Goal: Communication & Community: Answer question/provide support

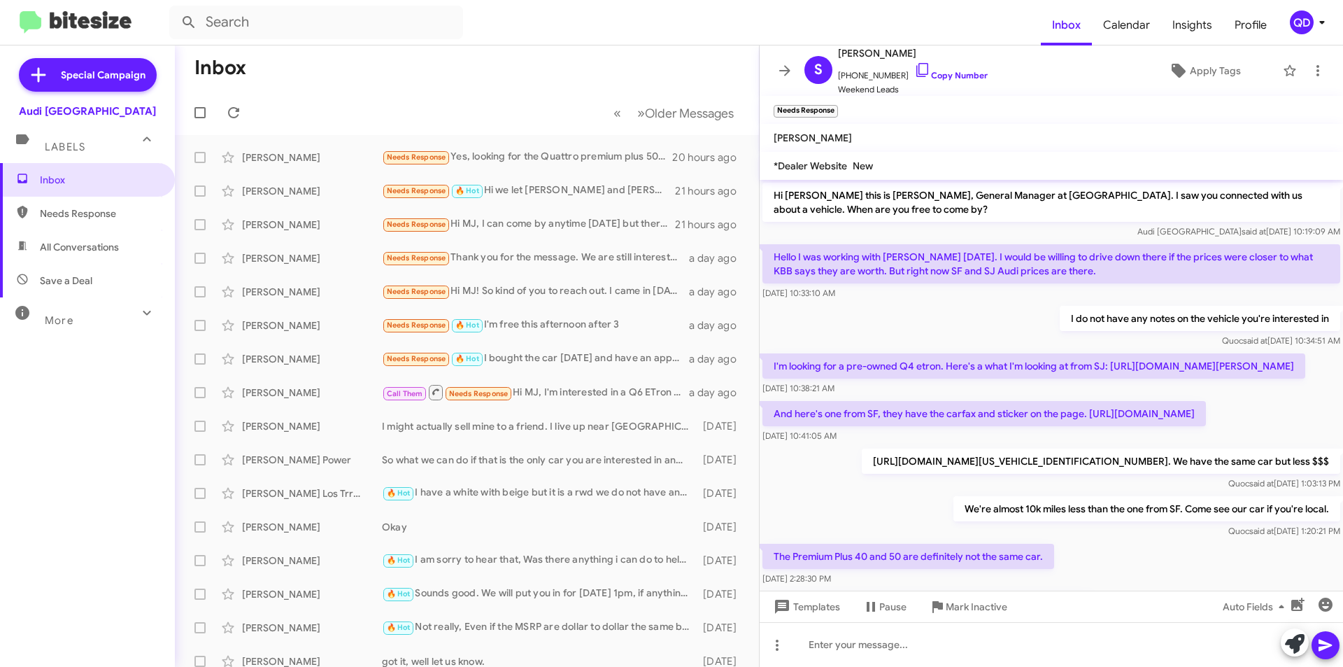
scroll to position [221, 0]
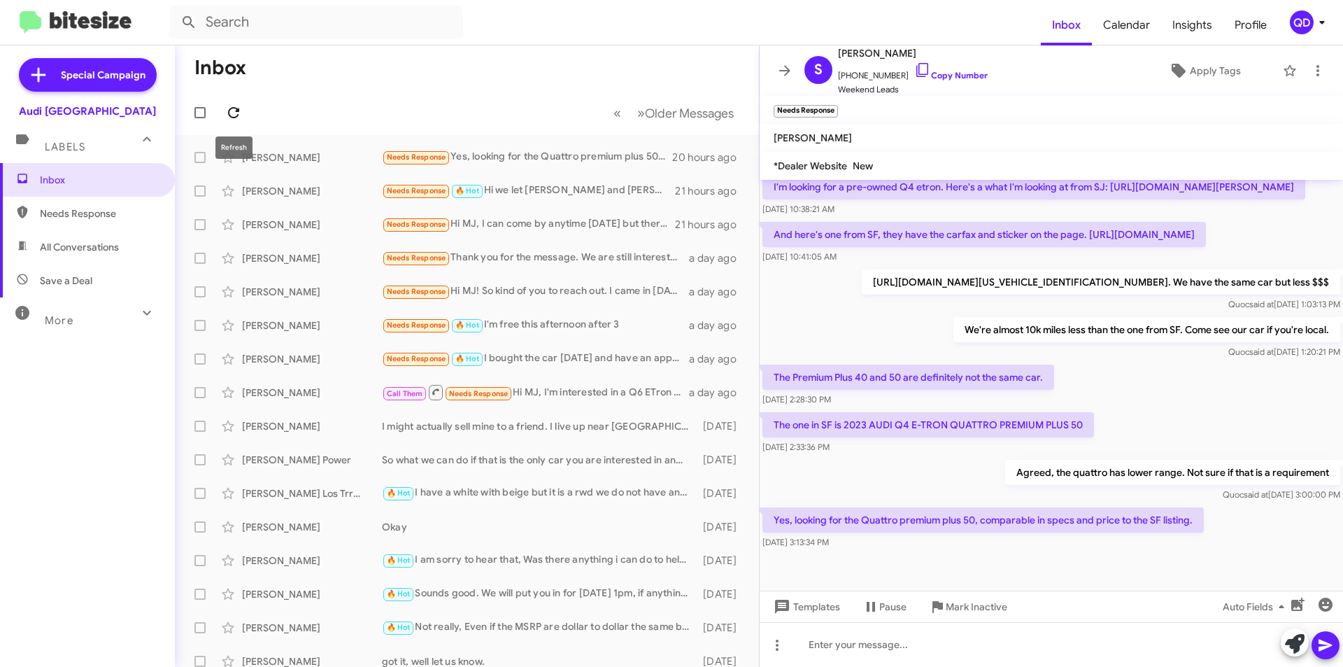
click at [234, 107] on icon at bounding box center [233, 112] width 17 height 17
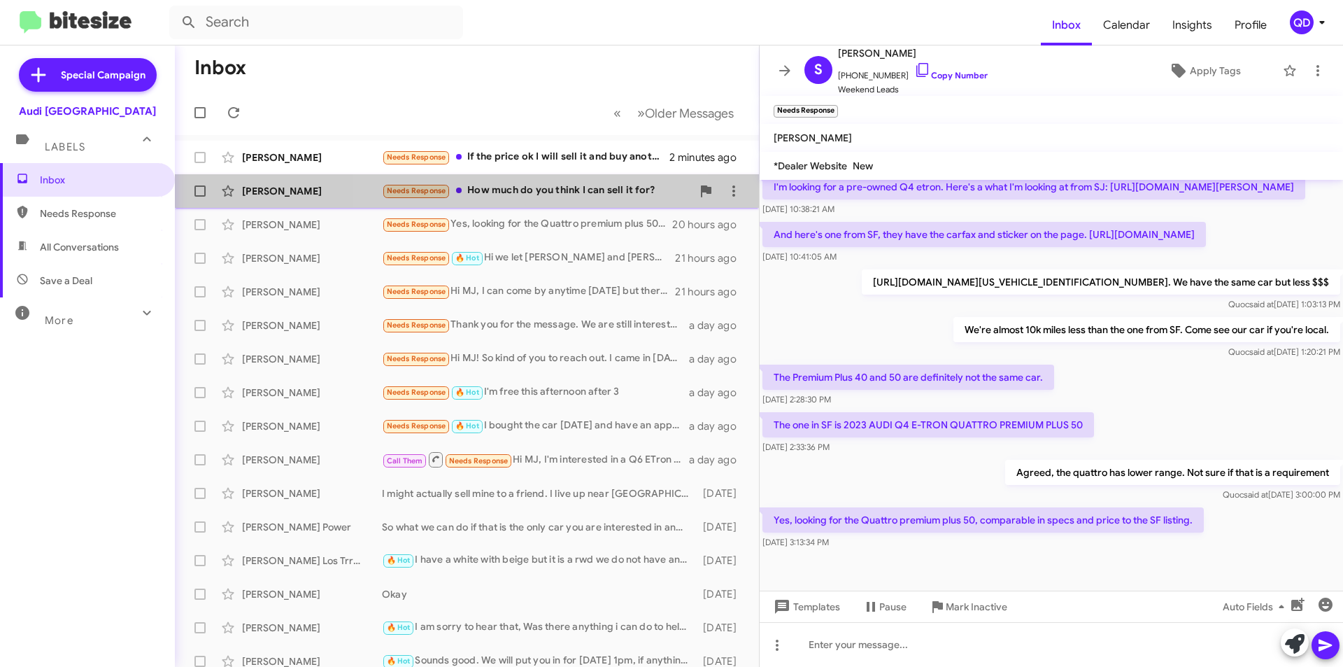
click at [549, 194] on div "Needs Response How much do you think I can sell it for?" at bounding box center [537, 191] width 310 height 16
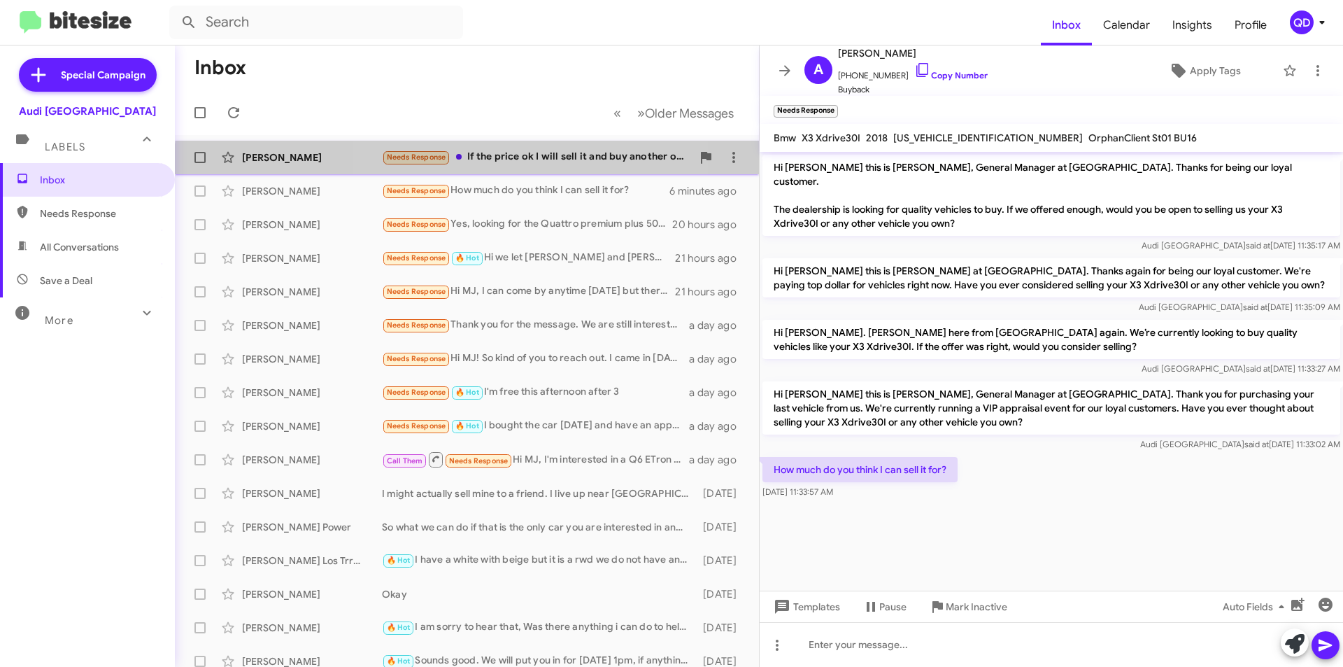
click at [499, 164] on div "Needs Response If the price ok I will sell it and buy another one for you" at bounding box center [537, 157] width 310 height 16
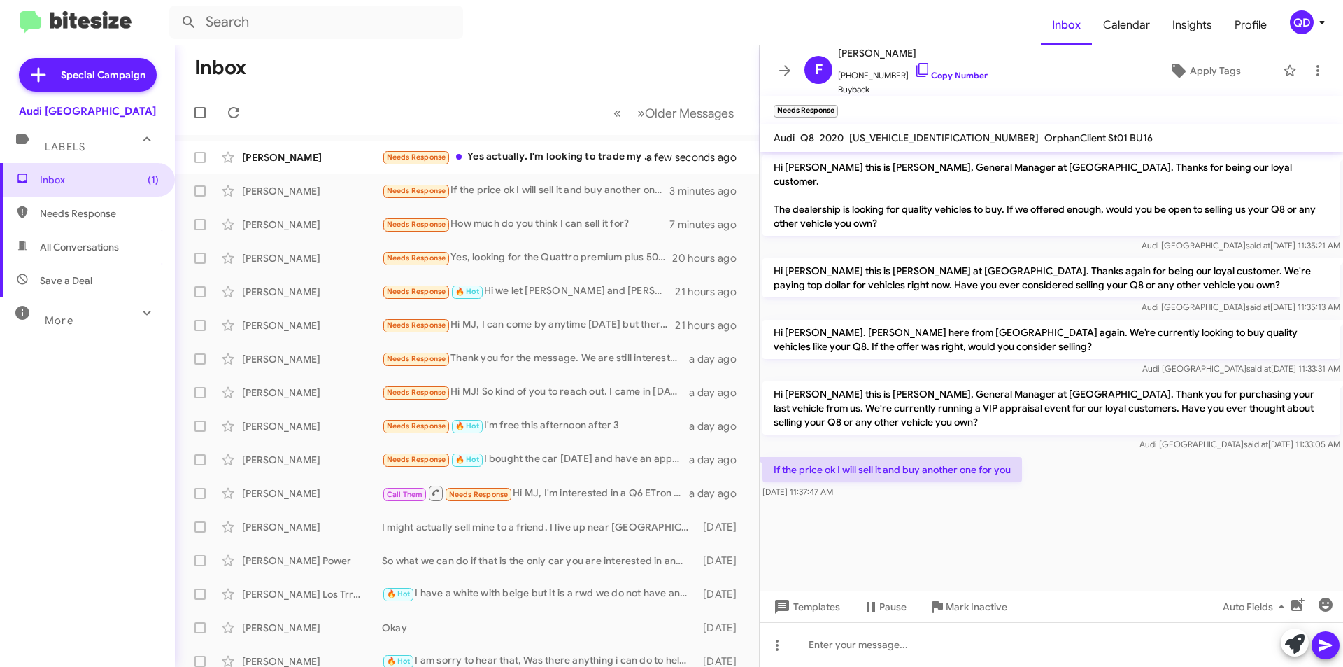
click at [123, 369] on div "Inbox (1) Needs Response All Conversations Save a Deal More Important 🔥 Hot App…" at bounding box center [87, 363] width 175 height 400
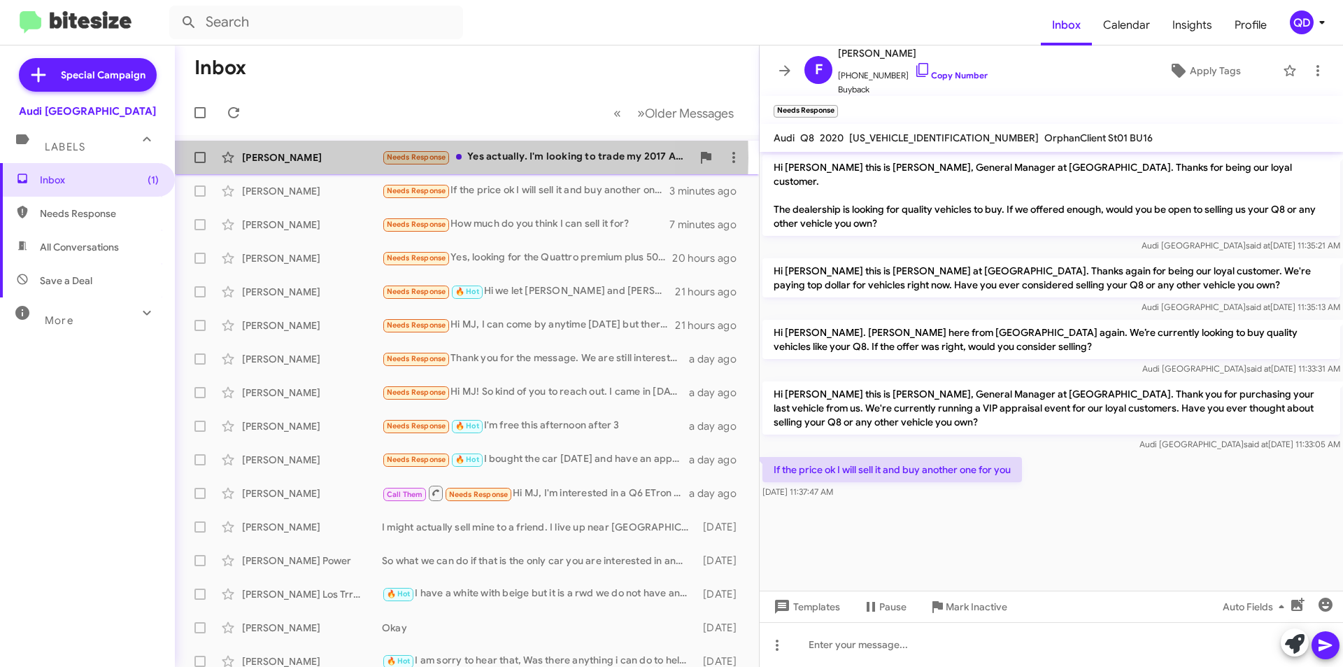
click at [267, 157] on div "[PERSON_NAME]" at bounding box center [312, 157] width 140 height 14
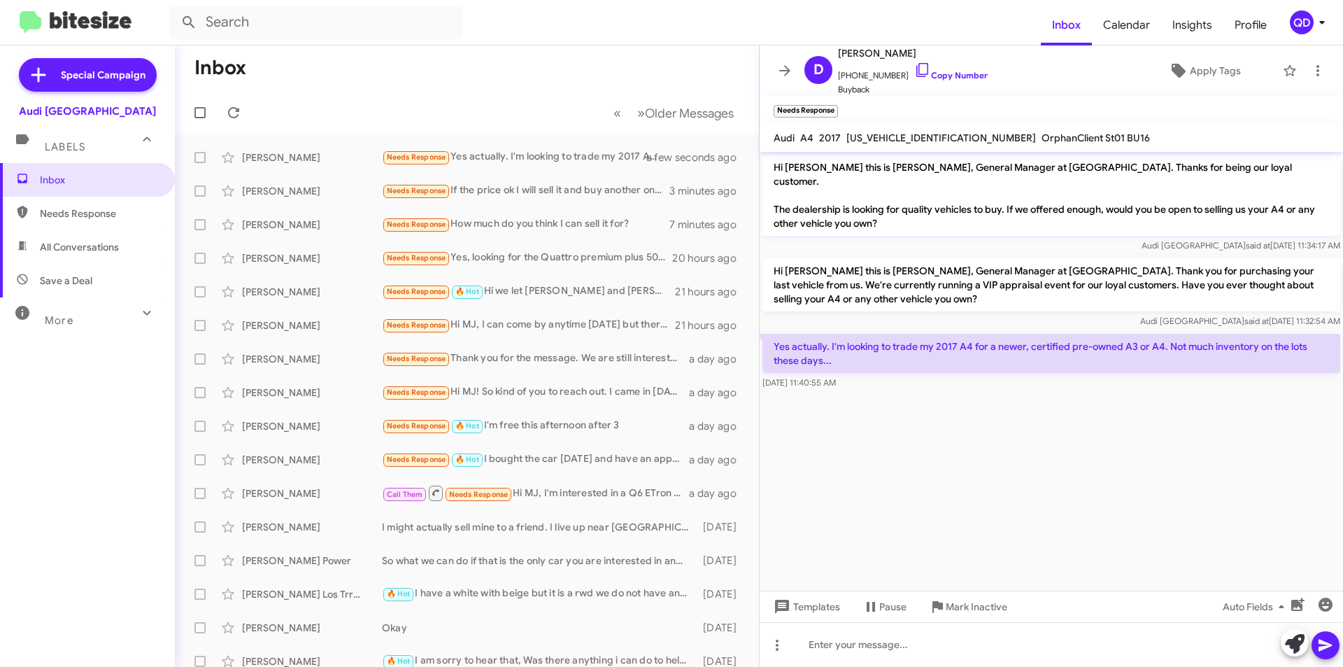
click at [1000, 462] on cdk-virtual-scroll-viewport "Hi [PERSON_NAME] this is [PERSON_NAME], General Manager at [GEOGRAPHIC_DATA]. T…" at bounding box center [1051, 371] width 583 height 439
paste div
click at [1328, 654] on span at bounding box center [1325, 645] width 17 height 28
click at [1077, 513] on cdk-virtual-scroll-viewport "Hi [PERSON_NAME] this is [PERSON_NAME], General Manager at [GEOGRAPHIC_DATA]. T…" at bounding box center [1051, 371] width 583 height 439
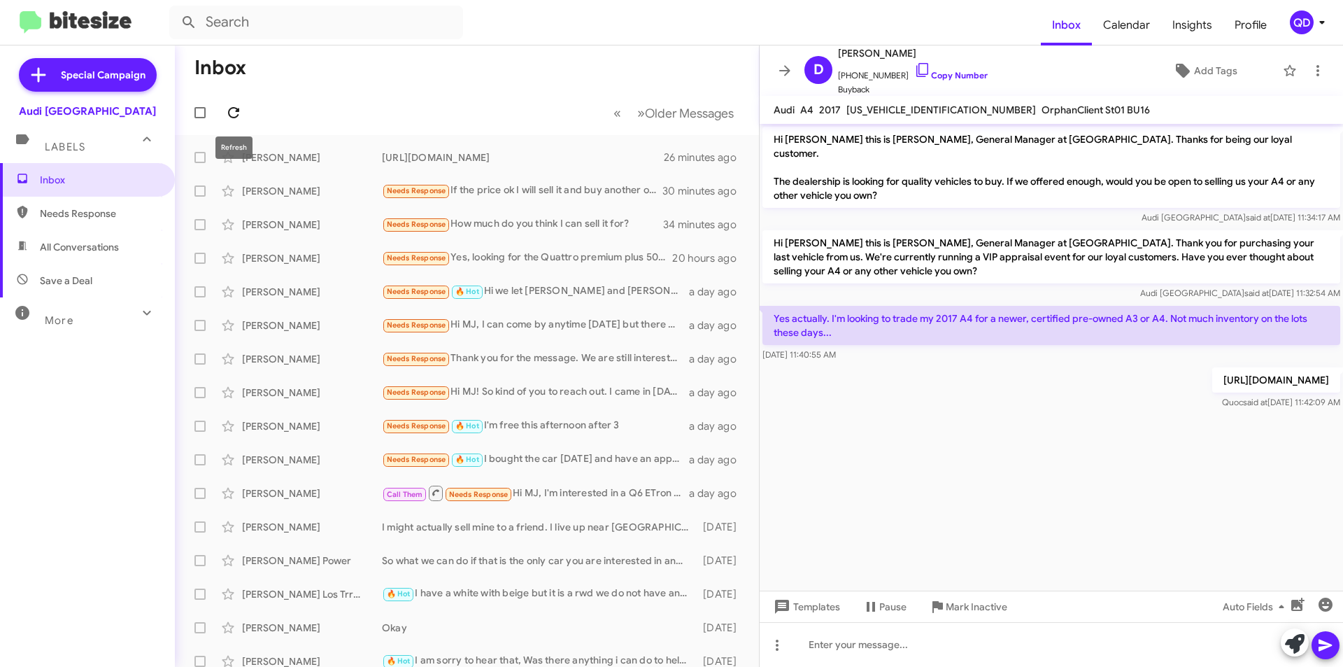
click at [233, 112] on icon at bounding box center [233, 112] width 17 height 17
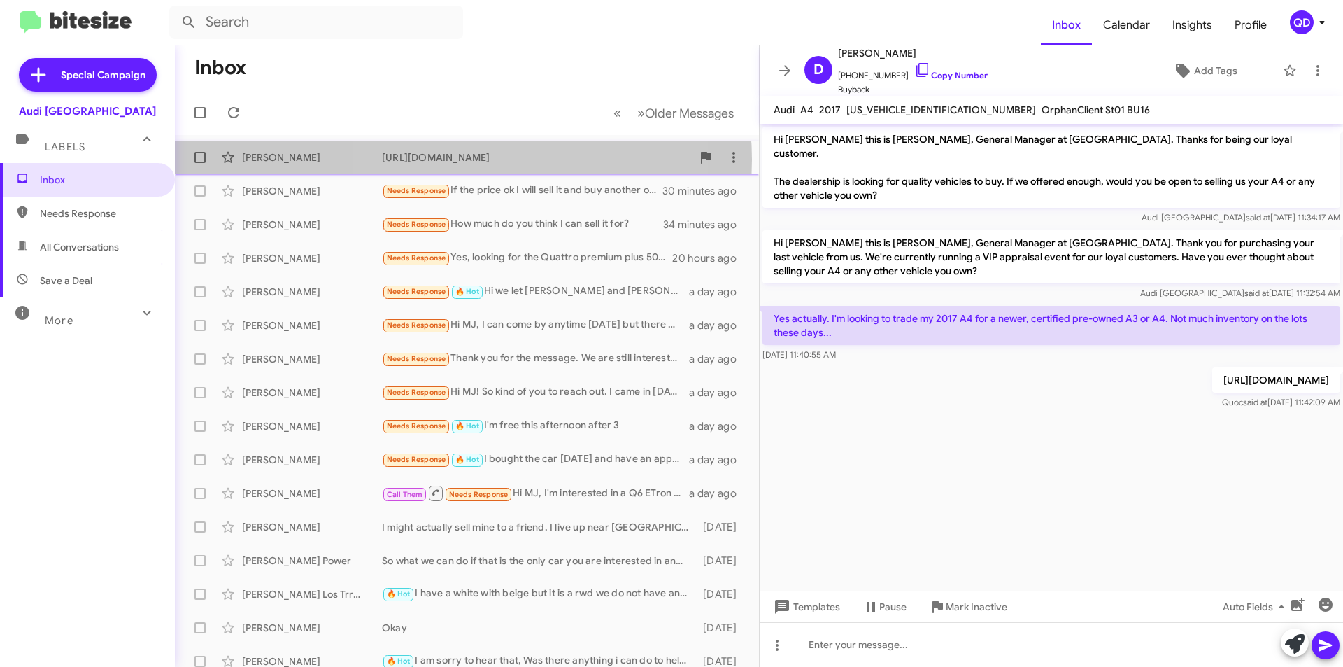
click at [463, 159] on div "[URL][DOMAIN_NAME]" at bounding box center [537, 157] width 310 height 14
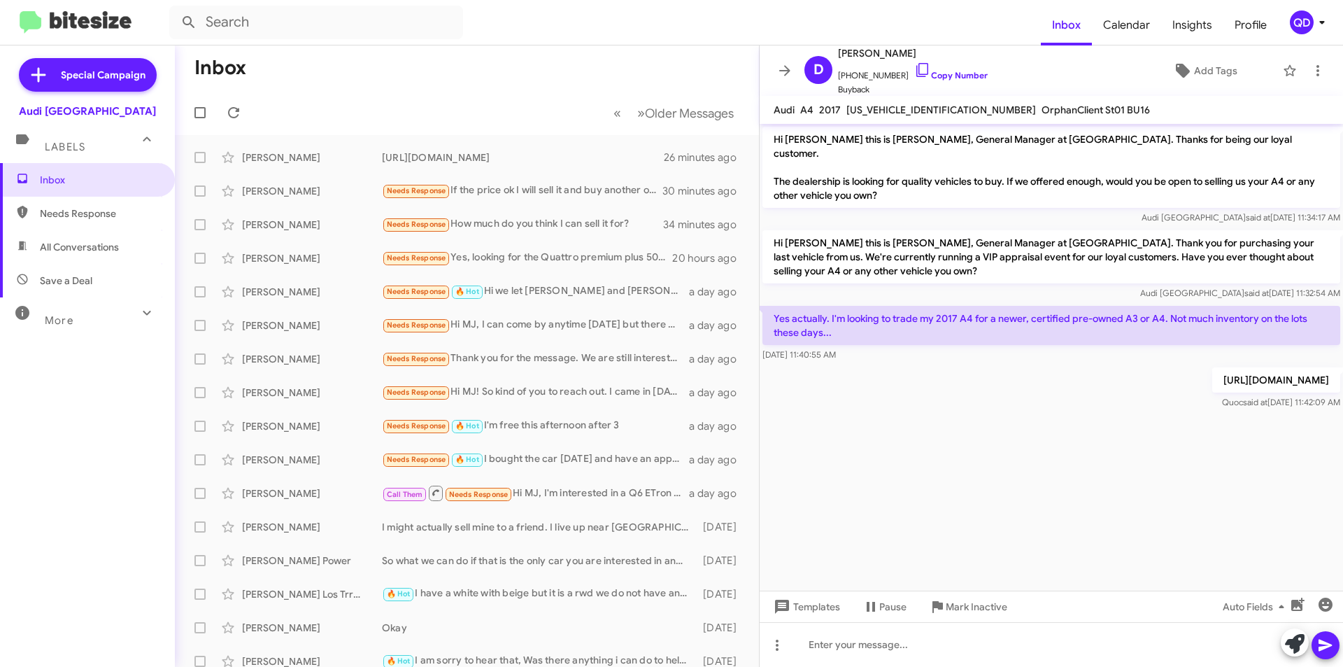
click at [1212, 371] on p "[URL][DOMAIN_NAME]" at bounding box center [1276, 379] width 128 height 25
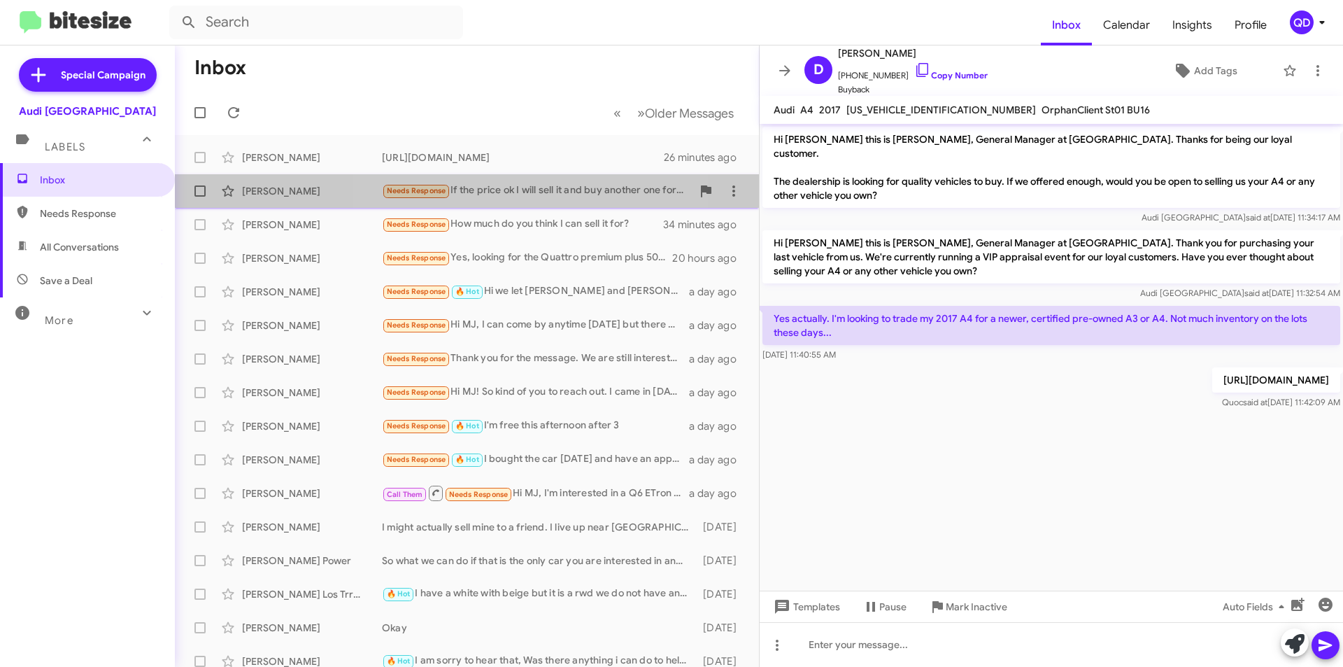
click at [545, 197] on div "Needs Response If the price ok I will sell it and buy another one for you" at bounding box center [537, 191] width 310 height 16
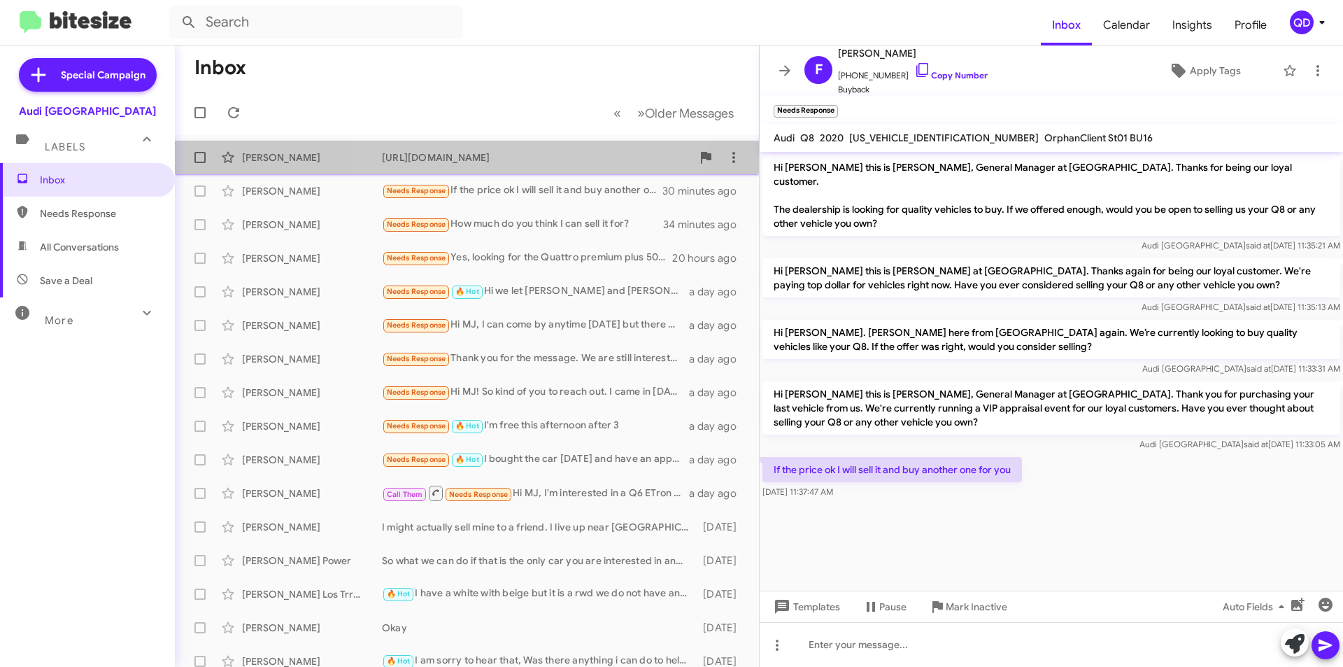
click at [545, 159] on div "[URL][DOMAIN_NAME]" at bounding box center [537, 157] width 310 height 14
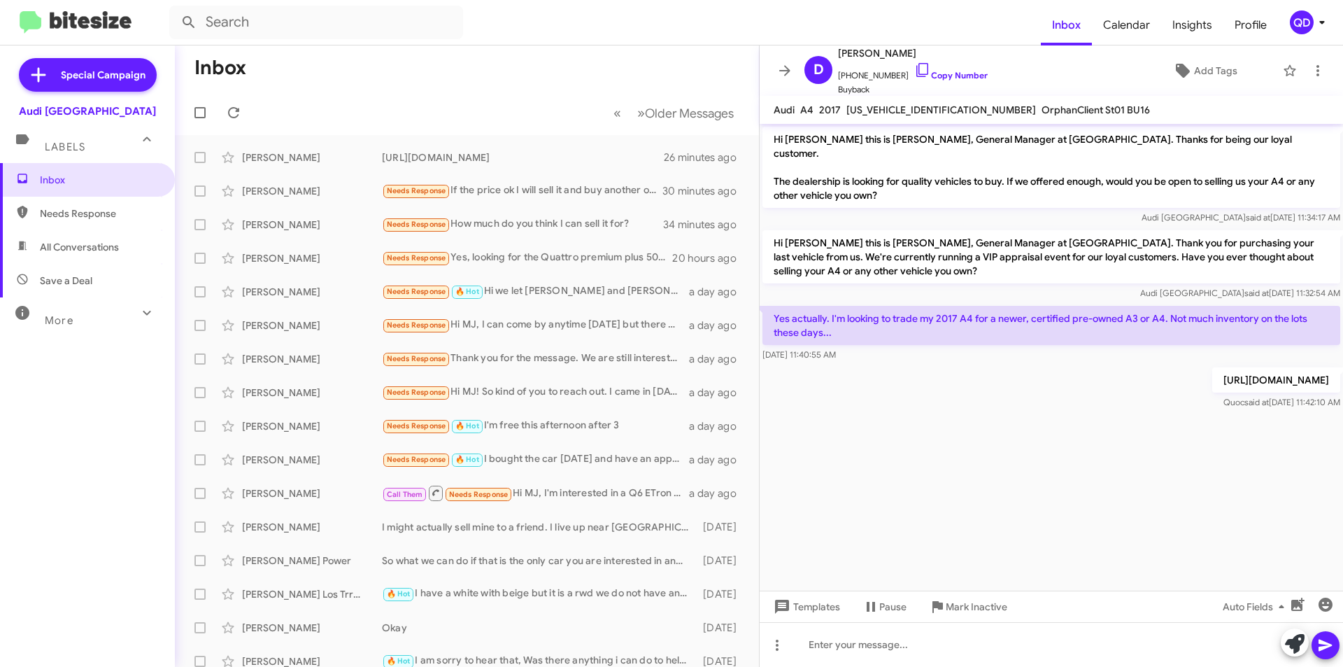
click at [1035, 481] on cdk-virtual-scroll-viewport "Hi [PERSON_NAME] this is [PERSON_NAME], General Manager at [GEOGRAPHIC_DATA]. T…" at bounding box center [1051, 357] width 583 height 467
